Goal: Task Accomplishment & Management: Complete application form

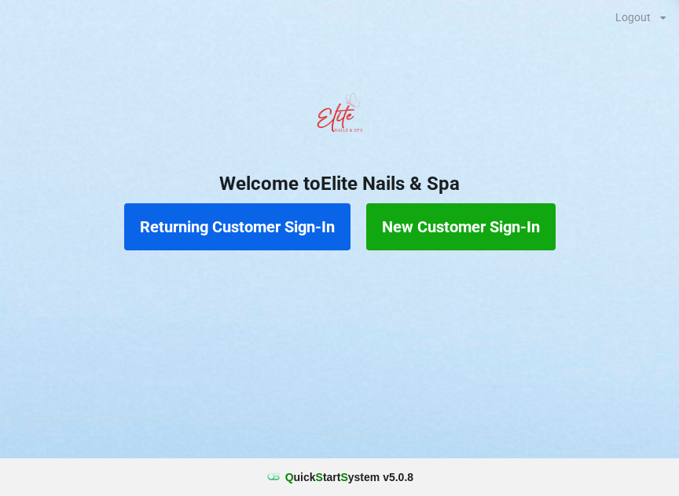
click at [483, 214] on button "New Customer Sign-In" at bounding box center [460, 226] width 189 height 47
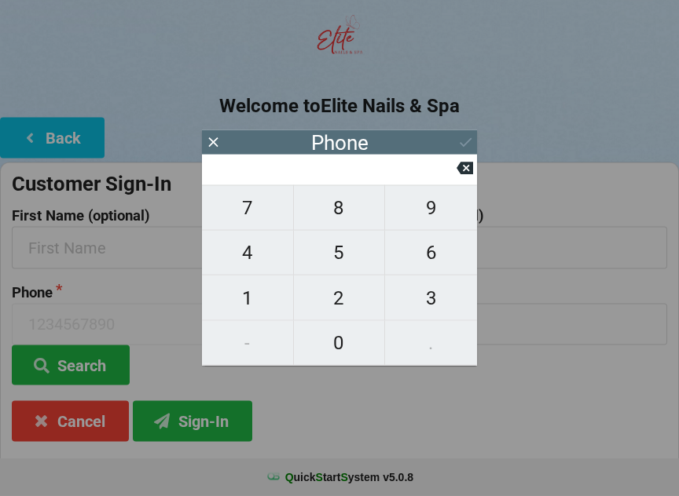
scroll to position [79, 0]
click at [342, 257] on span "5" at bounding box center [339, 252] width 91 height 33
type input "5"
click at [255, 310] on span "1" at bounding box center [247, 298] width 91 height 33
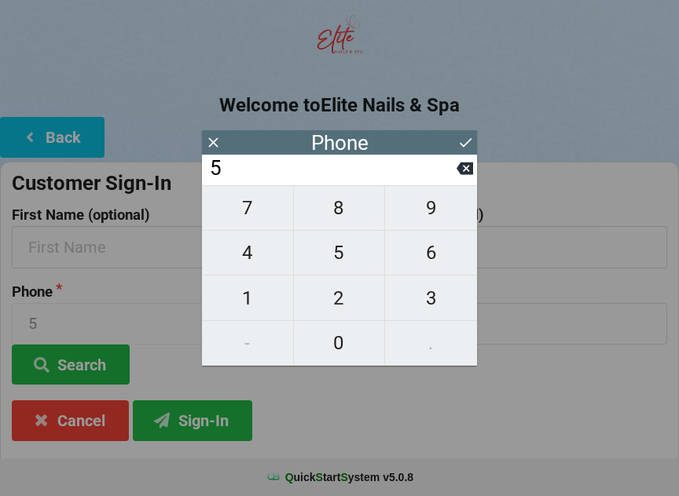
type input "51"
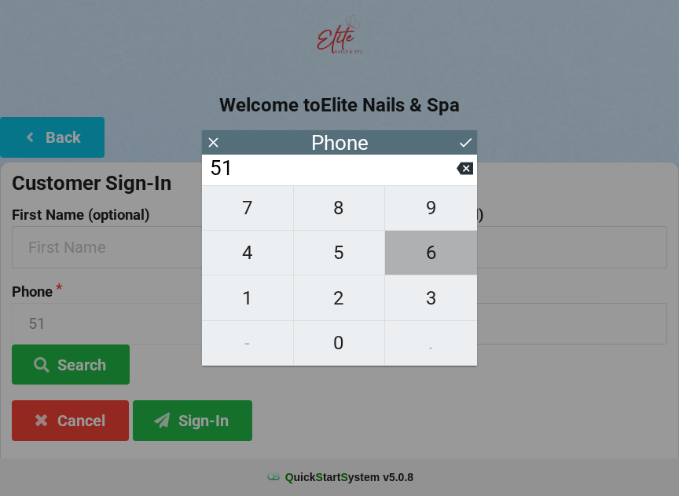
click at [432, 253] on span "6" at bounding box center [431, 252] width 92 height 33
type input "516"
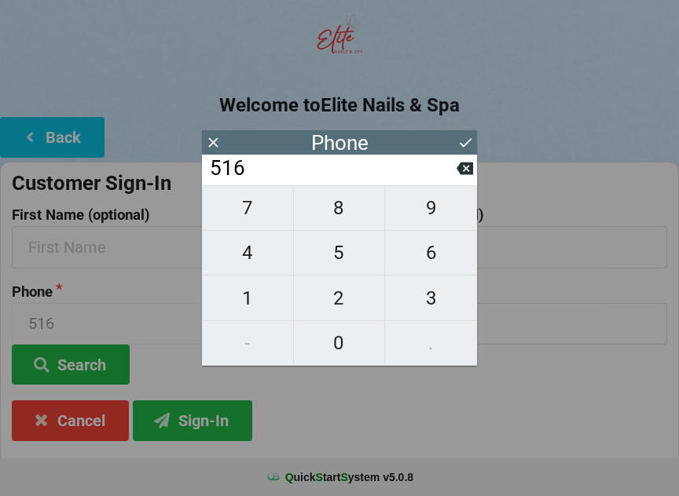
click at [430, 201] on span "9" at bounding box center [431, 208] width 92 height 33
type input "5169"
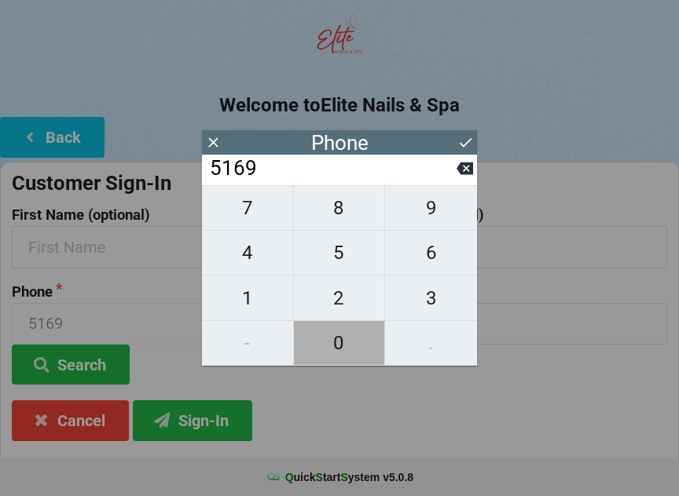
click at [335, 335] on span "0" at bounding box center [339, 343] width 91 height 33
type input "51690"
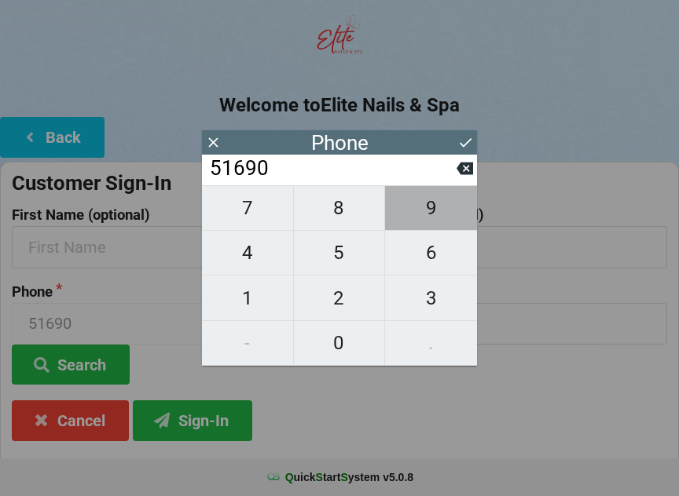
click at [432, 207] on span "9" at bounding box center [431, 208] width 92 height 33
type input "516909"
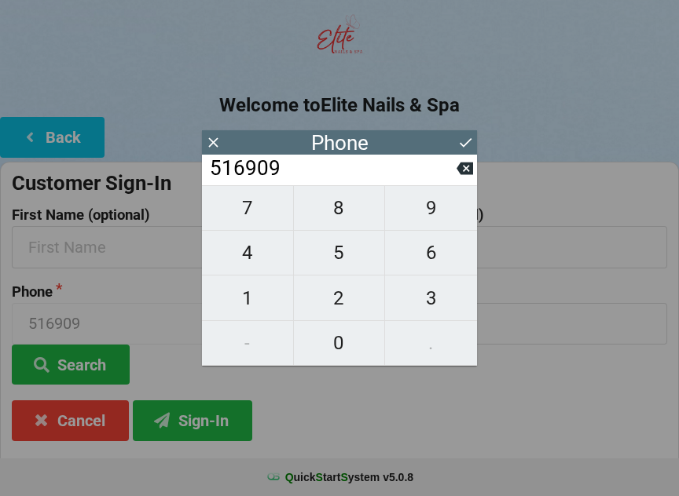
scroll to position [77, 0]
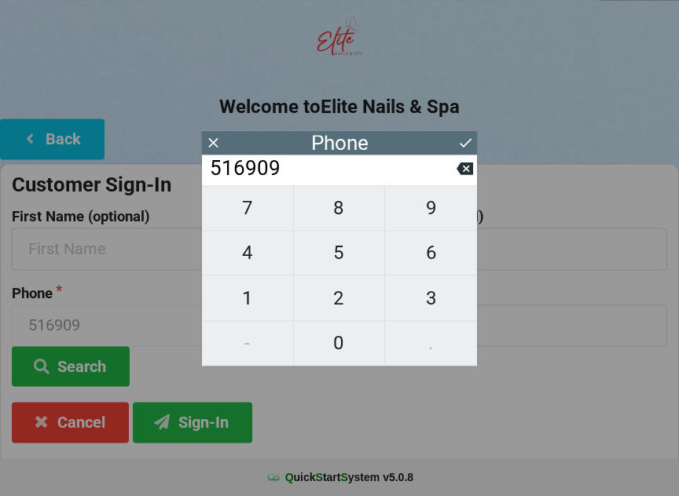
click at [247, 299] on span "1" at bounding box center [247, 298] width 91 height 33
type input "5169091"
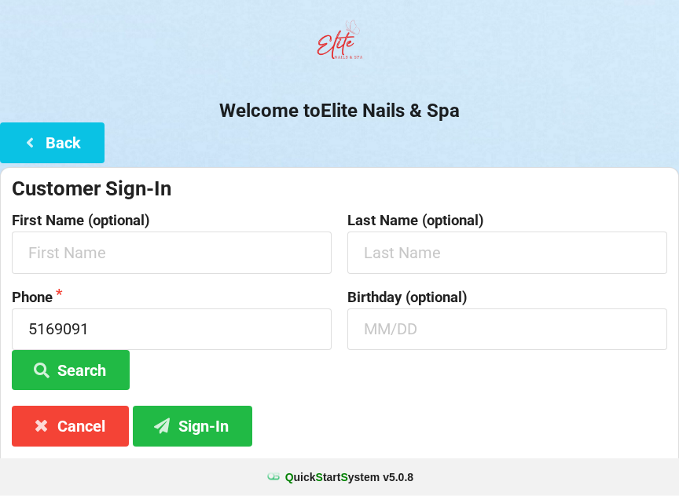
scroll to position [117, 0]
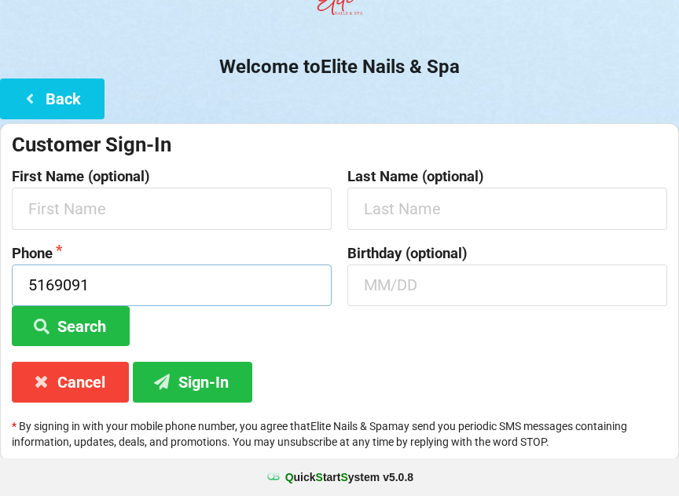
click at [251, 266] on input "5169091" at bounding box center [172, 286] width 320 height 42
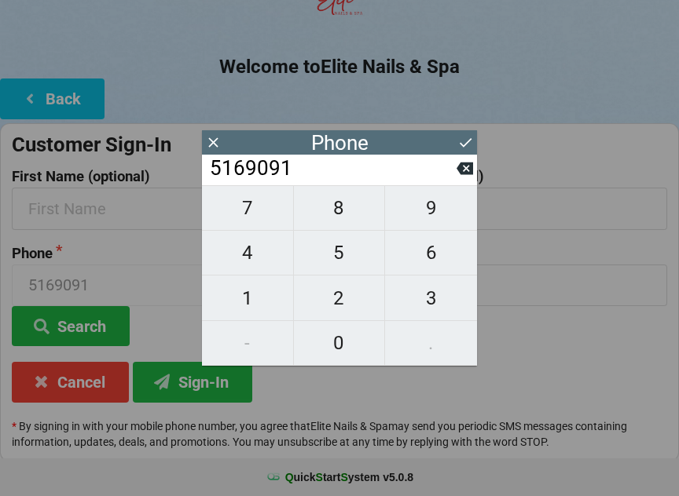
click at [251, 266] on span "4" at bounding box center [247, 252] width 91 height 33
type input "51690914"
click at [460, 175] on icon at bounding box center [464, 169] width 16 height 13
type input "5169091"
click at [334, 337] on span "0" at bounding box center [339, 343] width 91 height 33
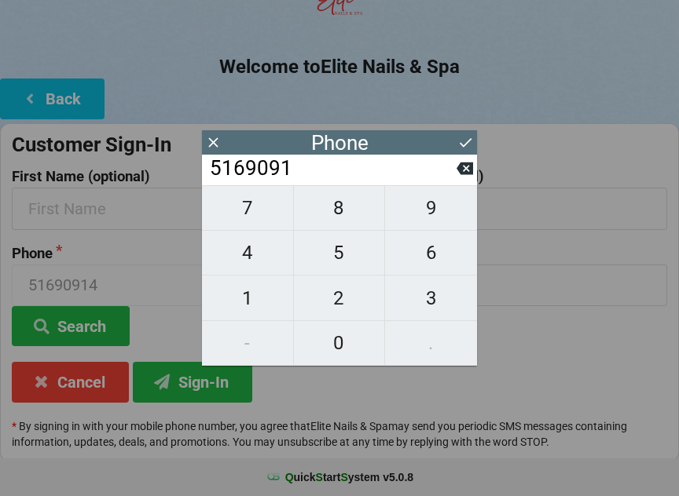
type input "51690910"
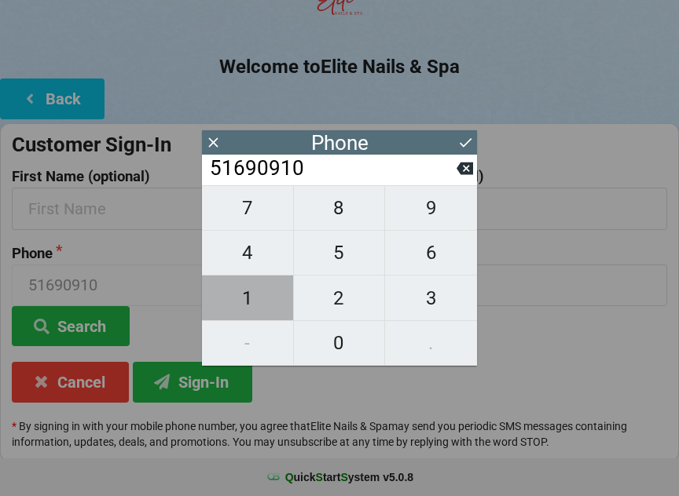
click at [256, 295] on span "1" at bounding box center [247, 298] width 91 height 33
type input "516909101"
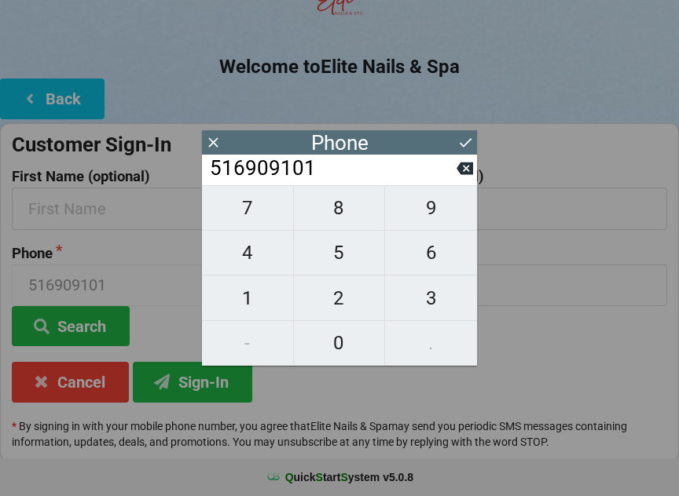
click at [254, 255] on span "4" at bounding box center [247, 252] width 91 height 33
type input "5169091014"
click at [152, 266] on input "5169091014" at bounding box center [172, 286] width 320 height 42
click at [114, 203] on input "text" at bounding box center [172, 209] width 320 height 42
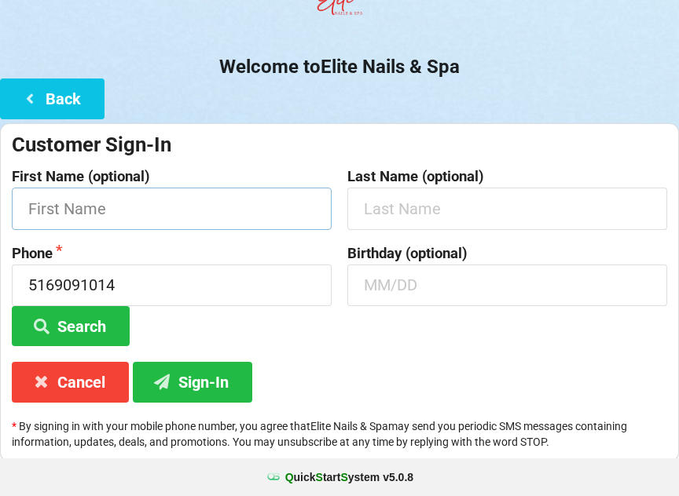
scroll to position [116, 0]
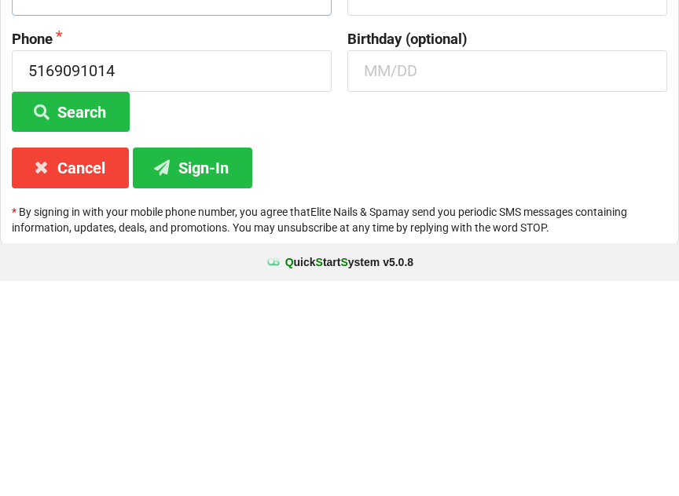
type input "Arielle"
click at [195, 363] on button "Sign-In" at bounding box center [192, 383] width 119 height 40
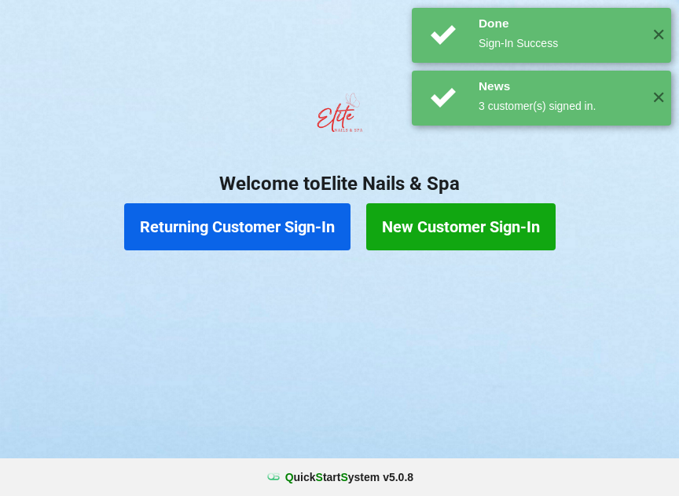
scroll to position [0, 0]
